Goal: Information Seeking & Learning: Compare options

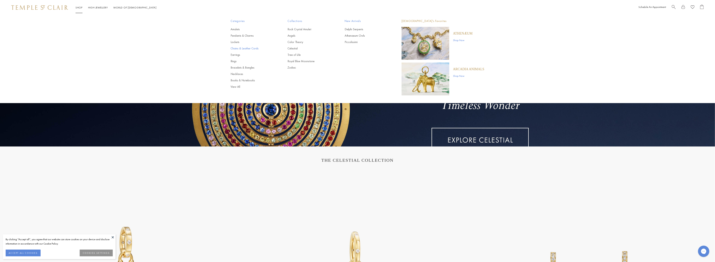
click at [237, 49] on link "Chains & Leather Cords" at bounding box center [252, 48] width 42 height 4
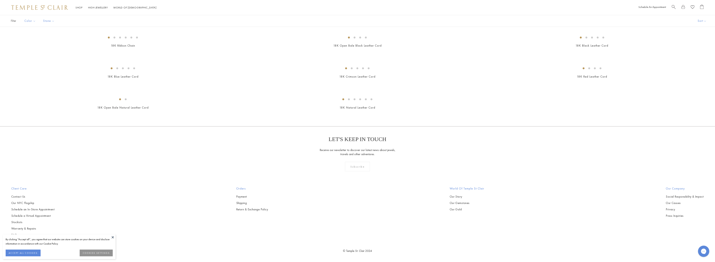
scroll to position [627, 0]
click at [0, 0] on img at bounding box center [0, 0] width 0 height 0
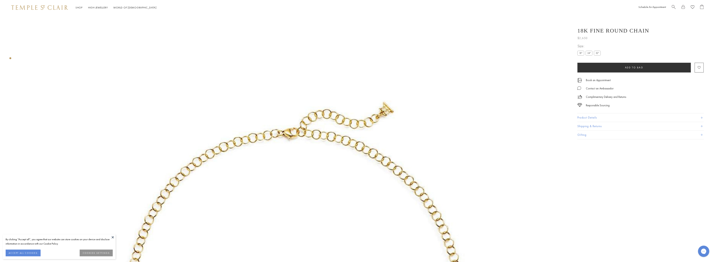
click at [581, 53] on label "18"" at bounding box center [581, 53] width 7 height 5
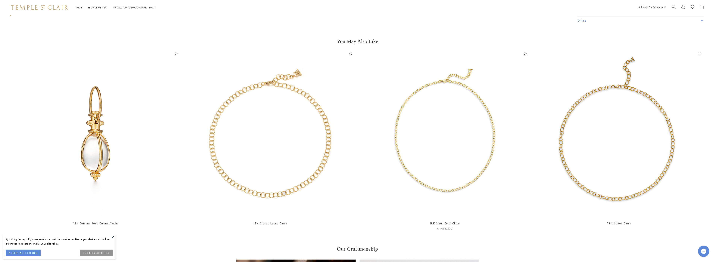
scroll to position [543, 0]
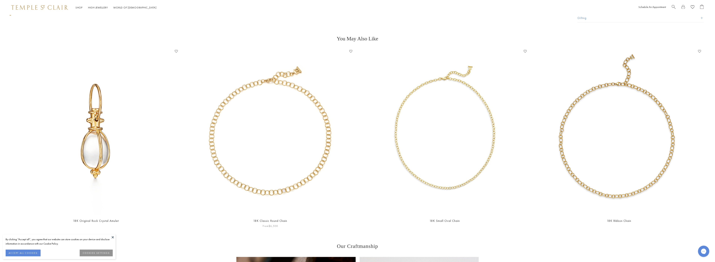
click at [273, 149] on img at bounding box center [270, 131] width 167 height 167
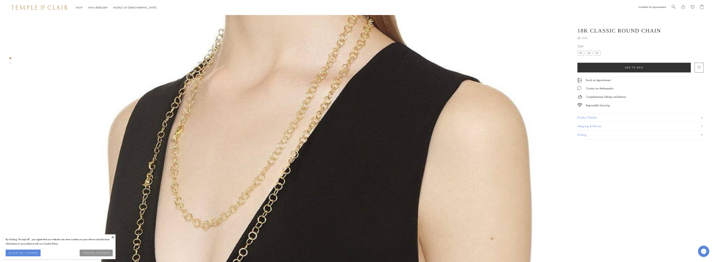
scroll to position [140, 0]
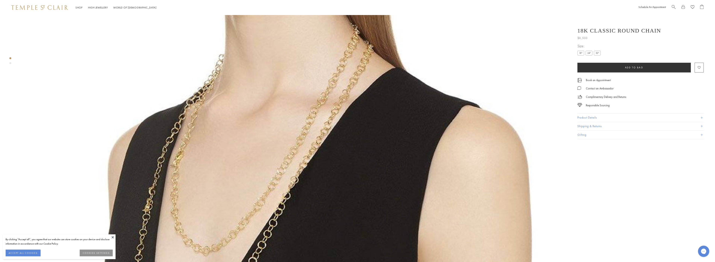
click at [582, 53] on label "18"" at bounding box center [581, 53] width 7 height 5
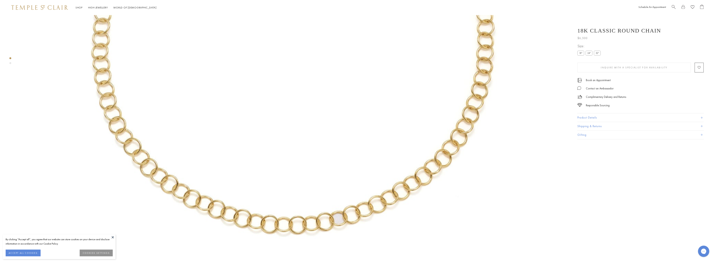
scroll to position [15, 0]
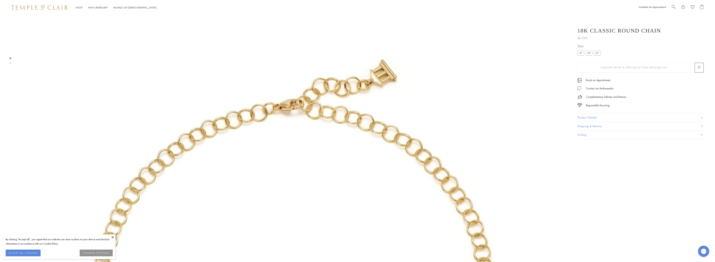
click at [580, 117] on button "Product Details" at bounding box center [641, 118] width 126 height 8
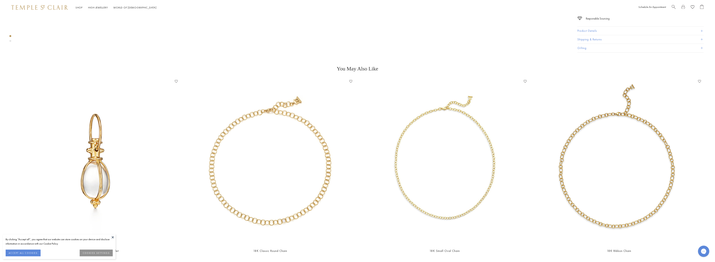
scroll to position [516, 0]
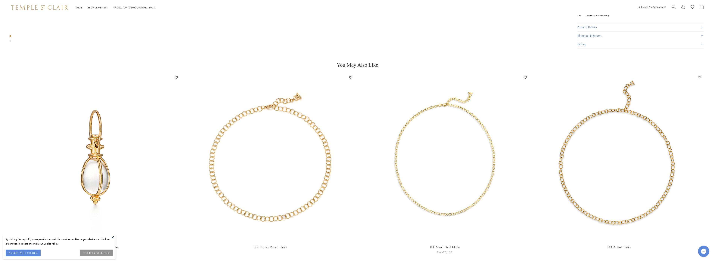
click at [454, 168] on img at bounding box center [445, 158] width 167 height 167
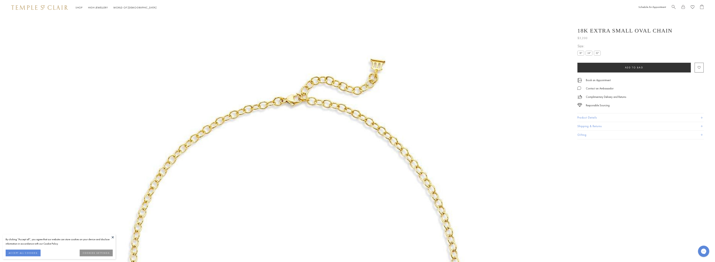
scroll to position [15, 0]
click at [583, 52] on label "18"" at bounding box center [581, 53] width 7 height 5
click at [588, 116] on button "Product Details" at bounding box center [641, 118] width 126 height 8
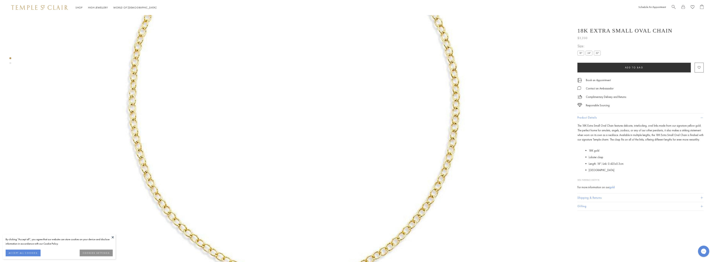
scroll to position [0, 0]
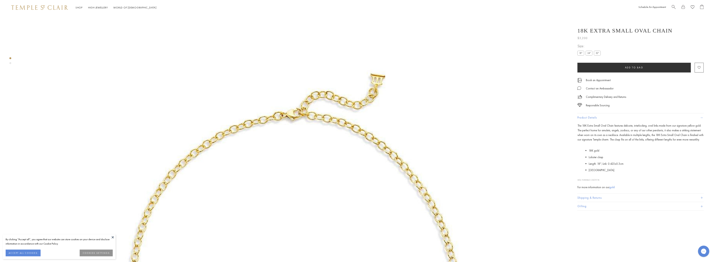
click at [33, 252] on button "ACCEPT ALL COOKIES" at bounding box center [23, 253] width 35 height 7
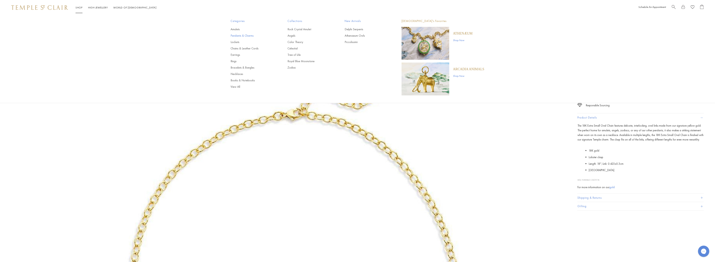
click at [242, 35] on link "Pendants & Charms" at bounding box center [252, 36] width 42 height 4
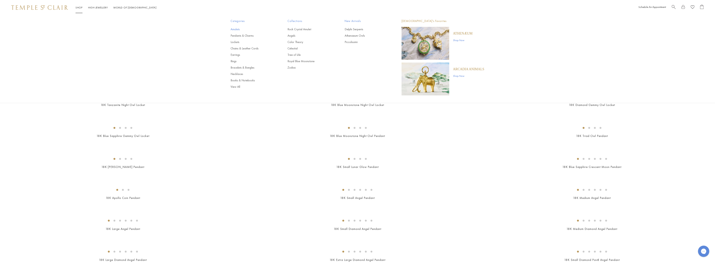
click at [237, 29] on link "Amulets" at bounding box center [252, 29] width 42 height 4
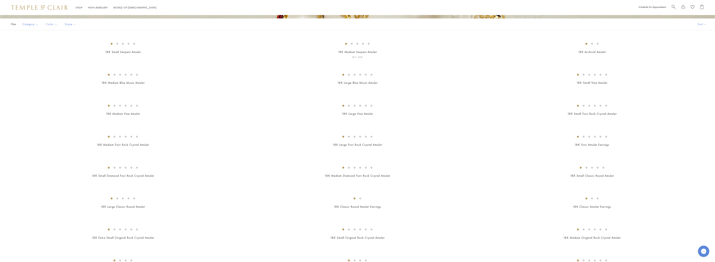
scroll to position [125, 0]
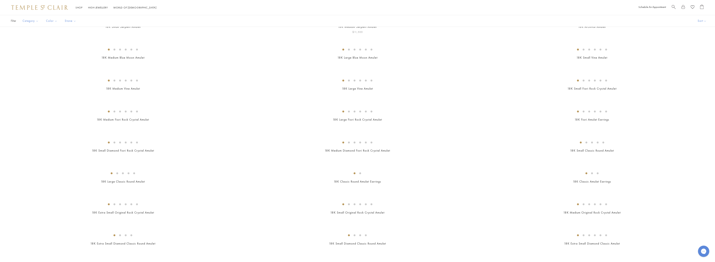
click at [0, 0] on img at bounding box center [0, 0] width 0 height 0
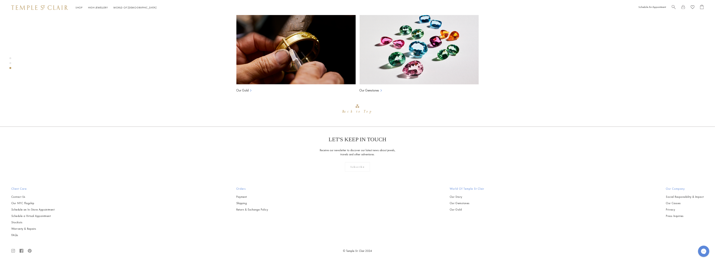
scroll to position [1206, 0]
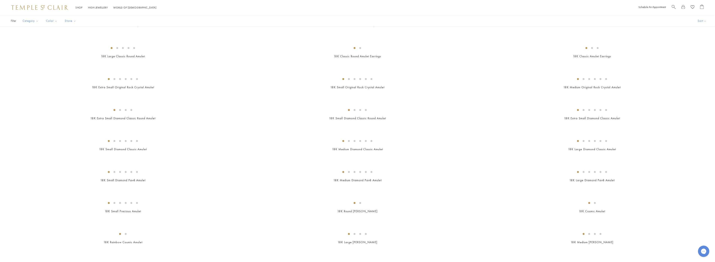
scroll to position [188, 0]
click at [0, 0] on img at bounding box center [0, 0] width 0 height 0
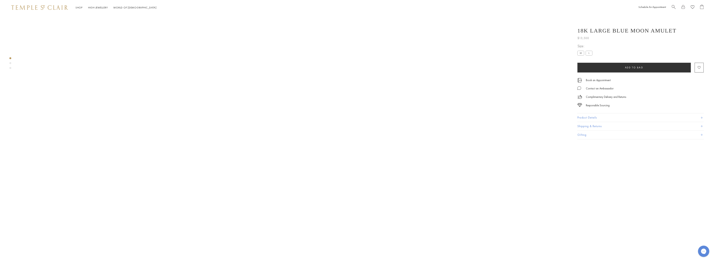
scroll to position [15, 0]
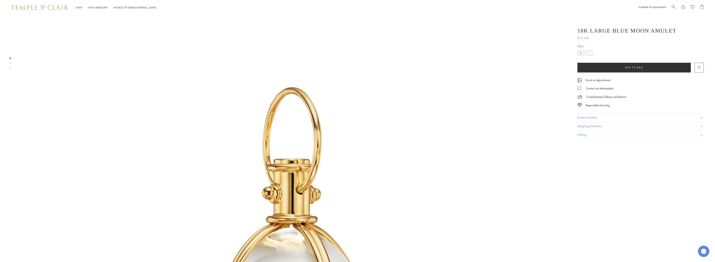
click at [580, 54] on label "M" at bounding box center [581, 53] width 7 height 5
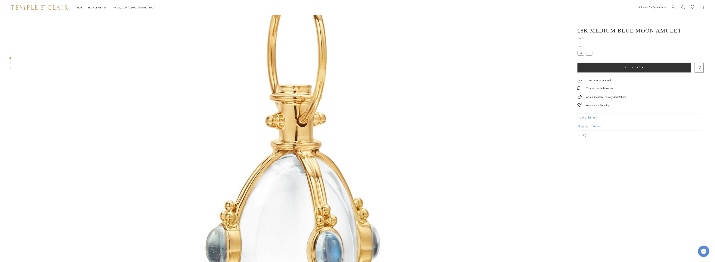
scroll to position [140, 0]
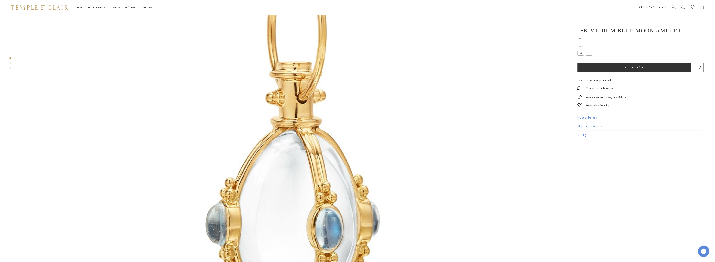
click at [585, 115] on button "Product Details" at bounding box center [641, 118] width 126 height 8
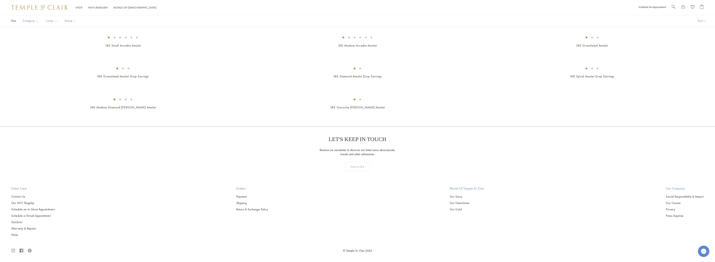
scroll to position [940, 0]
click at [0, 0] on img at bounding box center [0, 0] width 0 height 0
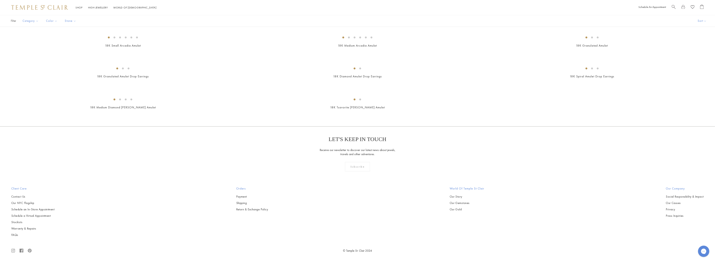
click at [0, 0] on img at bounding box center [0, 0] width 0 height 0
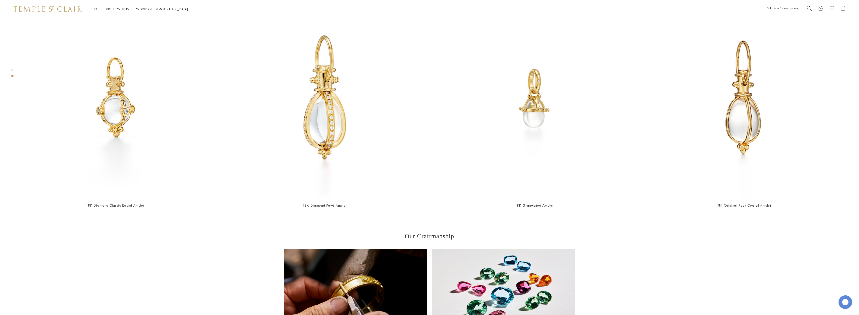
scroll to position [579, 0]
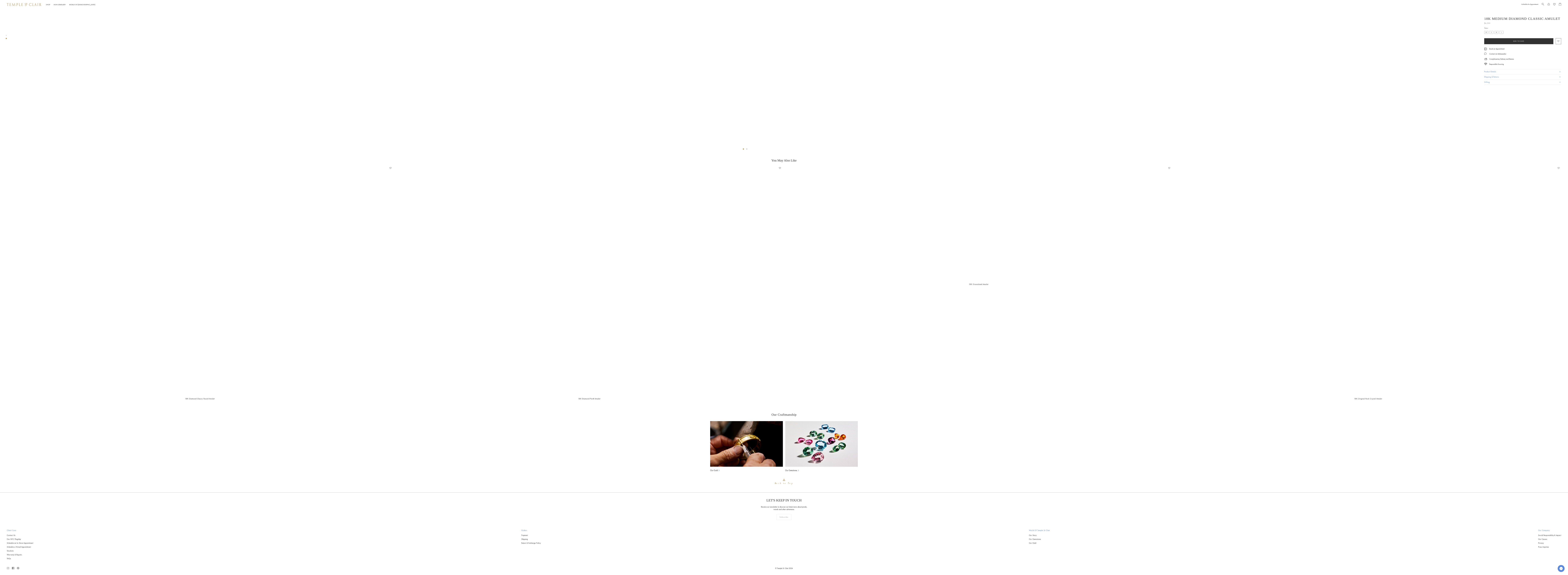
scroll to position [1794, 0]
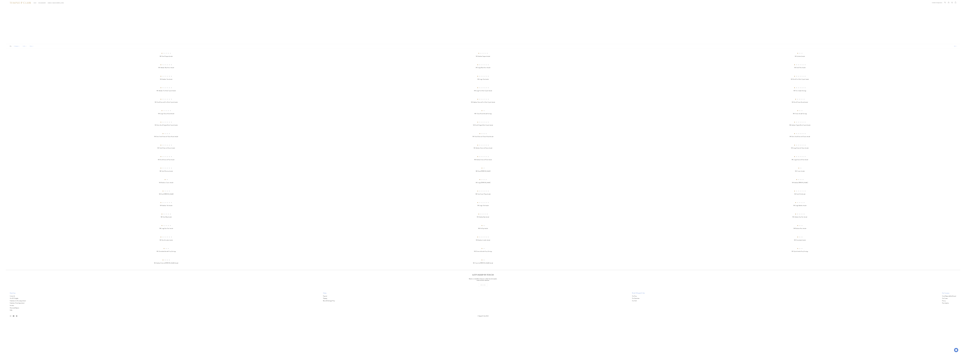
scroll to position [6286, 0]
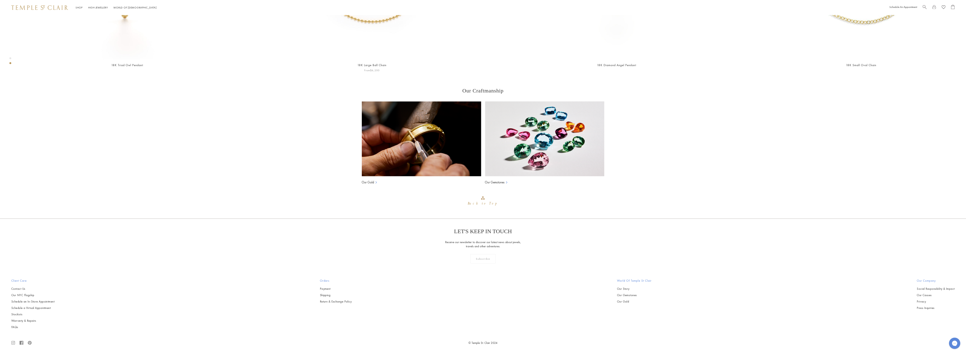
scroll to position [946, 0]
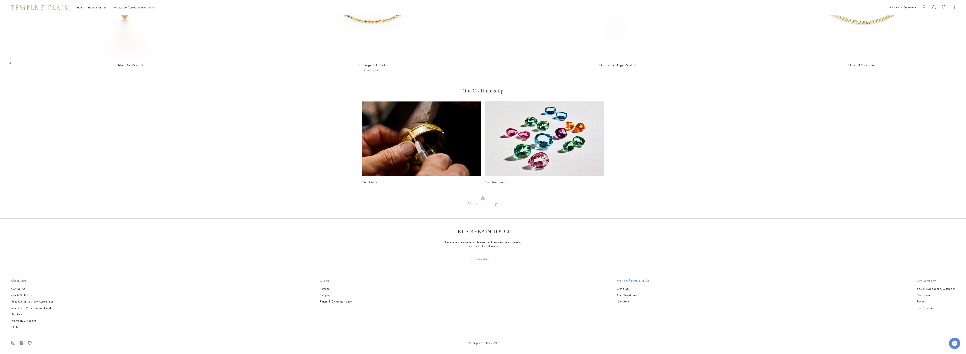
scroll to position [1284, 0]
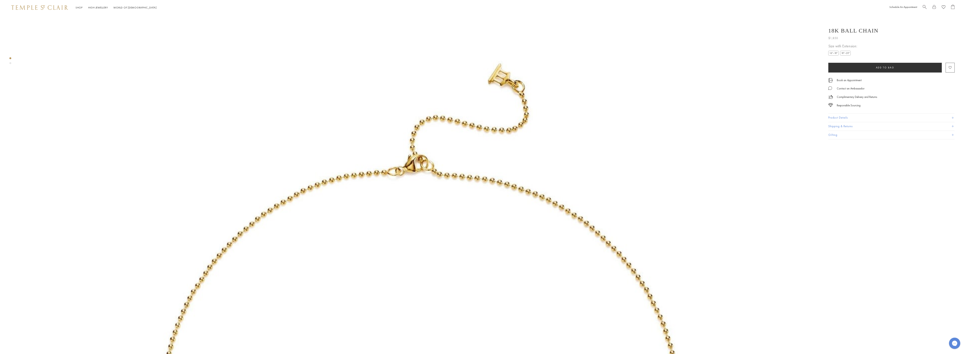
scroll to position [15, 0]
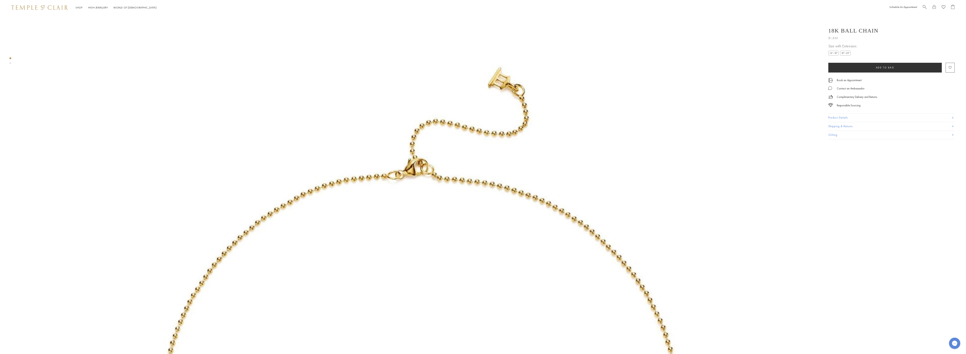
click at [832, 52] on label "16"–18"" at bounding box center [833, 53] width 10 height 5
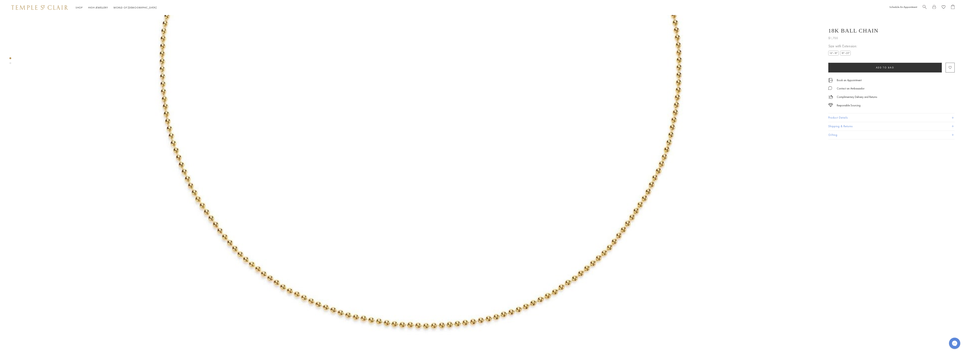
scroll to position [353, 0]
